Goal: Navigation & Orientation: Find specific page/section

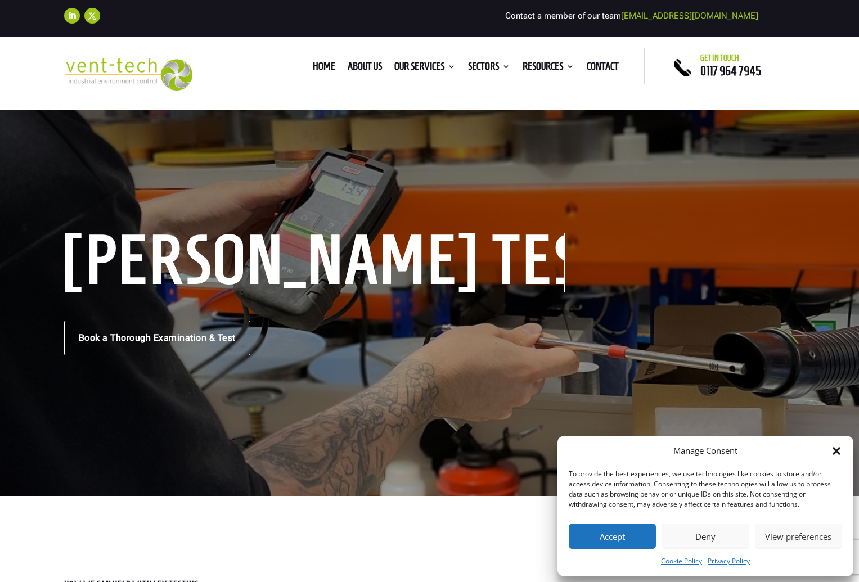
click at [697, 535] on button "Deny" at bounding box center [705, 536] width 87 height 25
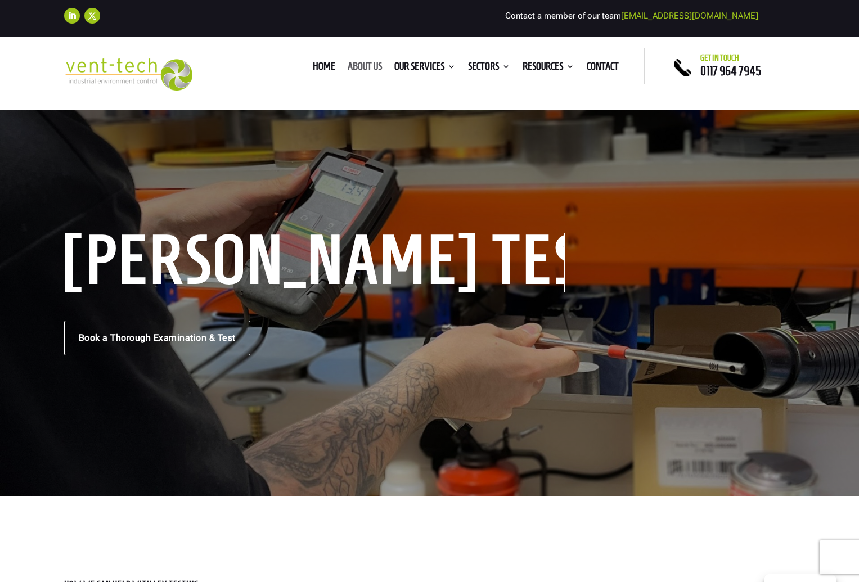
click at [358, 69] on link "About us" at bounding box center [365, 68] width 34 height 12
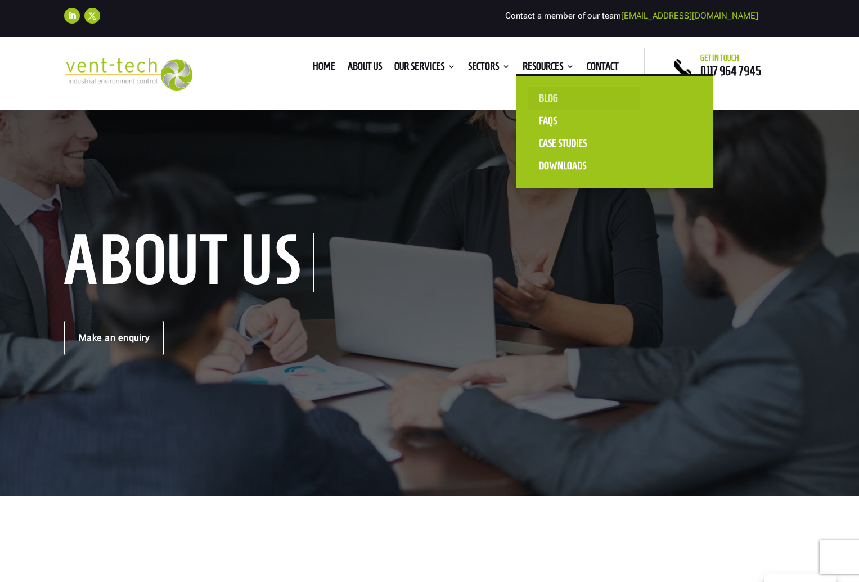
click at [541, 103] on link "Blog" at bounding box center [584, 98] width 113 height 23
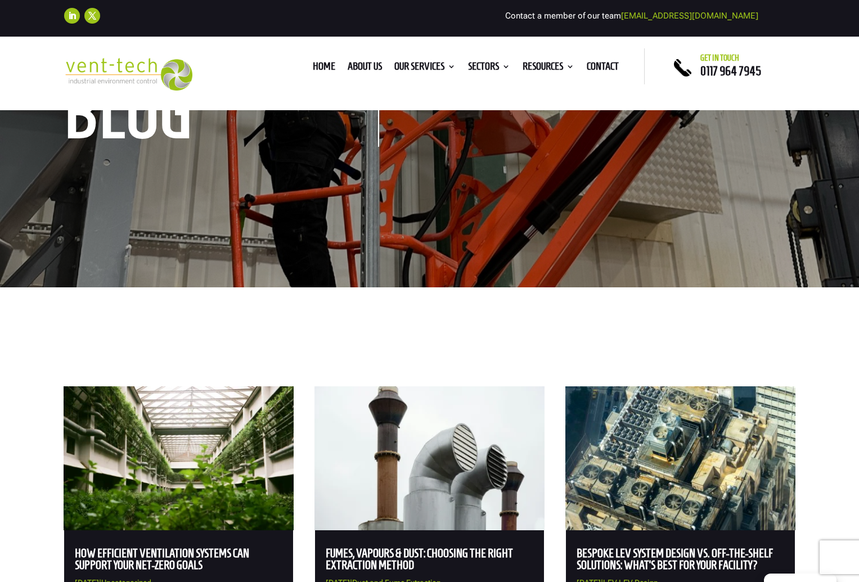
scroll to position [8, 0]
